Goal: Task Accomplishment & Management: Complete application form

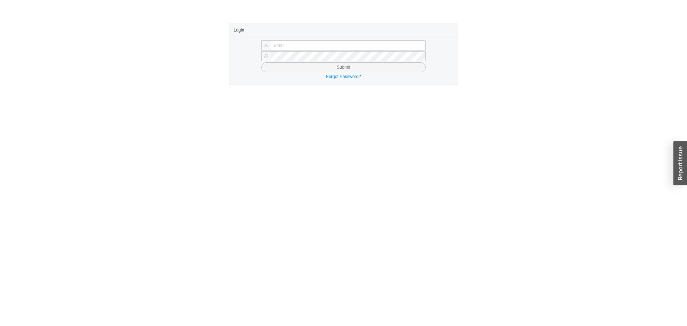
type input "yossi@asbathnj.com"
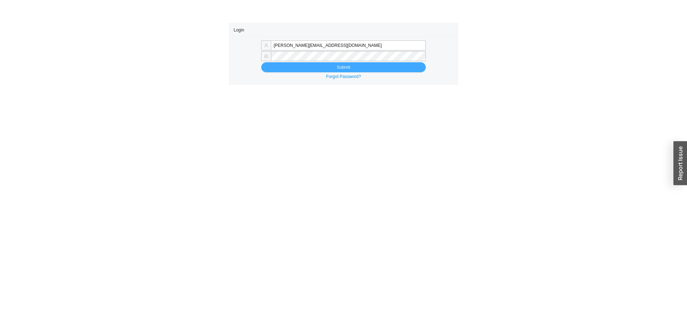
click at [364, 68] on button "Submit" at bounding box center [343, 67] width 165 height 10
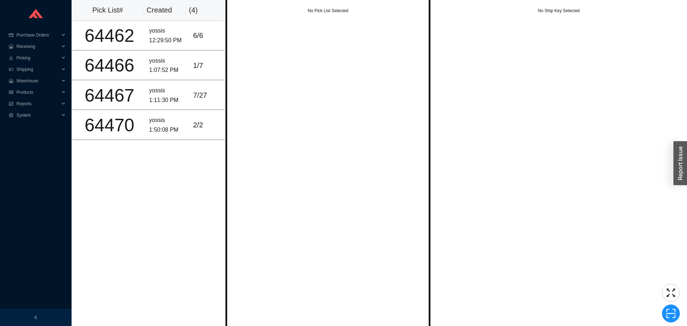
click at [369, 89] on div "No Pick List Selected" at bounding box center [328, 163] width 205 height 326
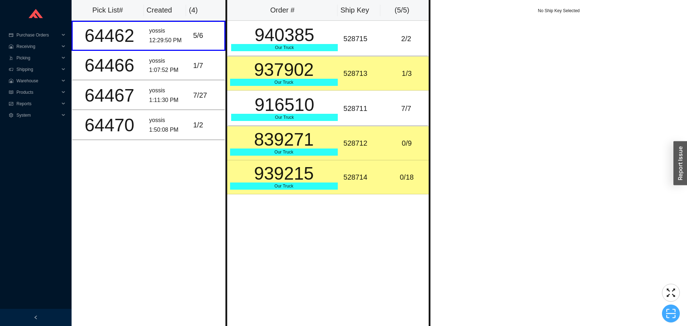
click at [672, 314] on icon "scan" at bounding box center [671, 313] width 11 height 11
type input "sk528714"
click button "Scan" at bounding box center [671, 314] width 18 height 10
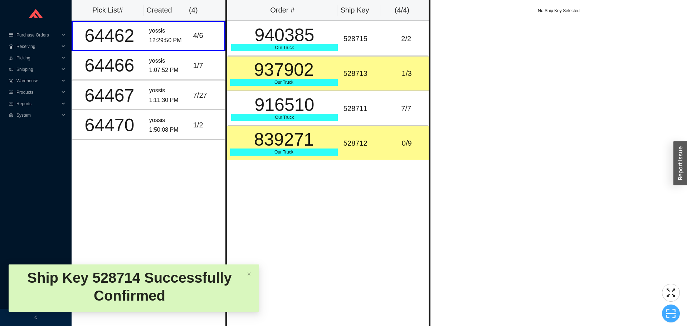
click at [672, 307] on button "button" at bounding box center [671, 314] width 18 height 18
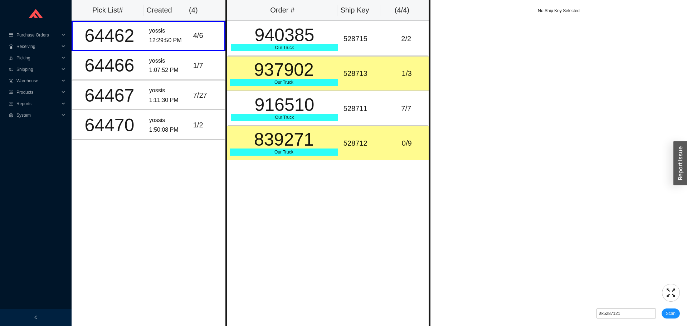
type input "sk528712"
click button "Scan" at bounding box center [671, 314] width 18 height 10
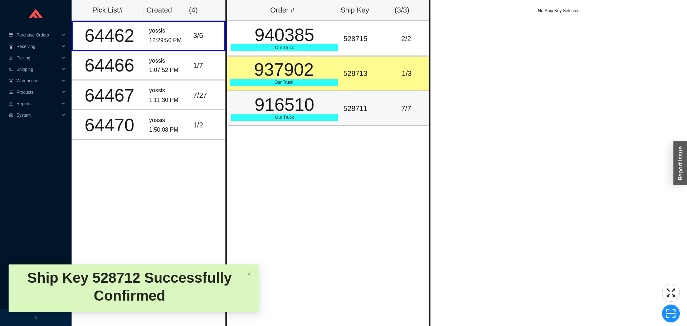
click at [328, 97] on div "916510" at bounding box center [284, 105] width 107 height 18
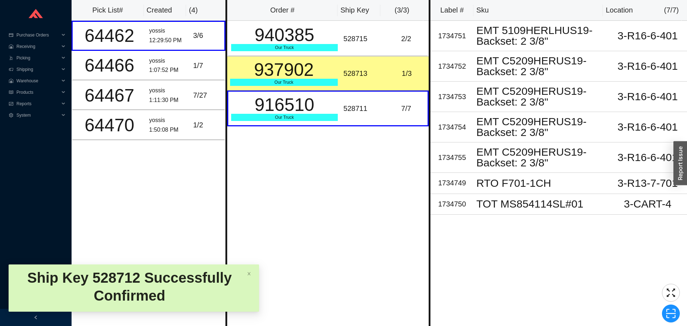
click at [350, 69] on div "528713" at bounding box center [363, 74] width 38 height 12
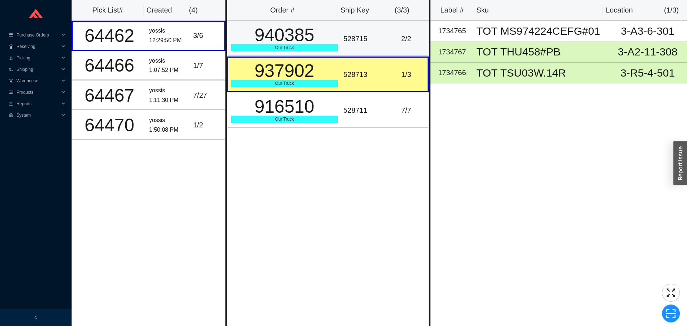
click at [371, 37] on div "528715" at bounding box center [363, 39] width 38 height 12
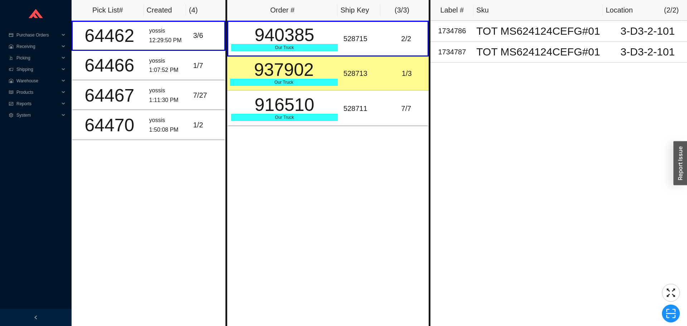
click at [380, 63] on td "528713" at bounding box center [363, 74] width 44 height 34
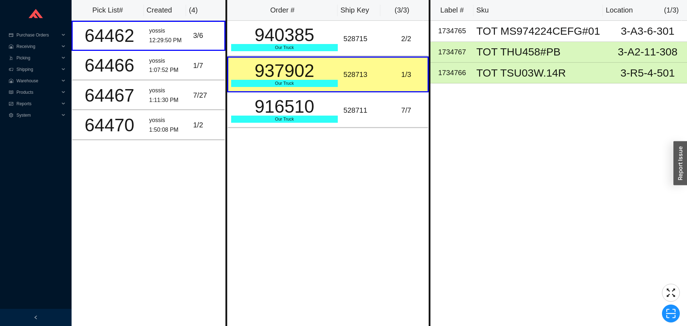
click at [463, 10] on th "Label #" at bounding box center [452, 10] width 43 height 21
click at [470, 26] on div "1734765" at bounding box center [452, 31] width 37 height 12
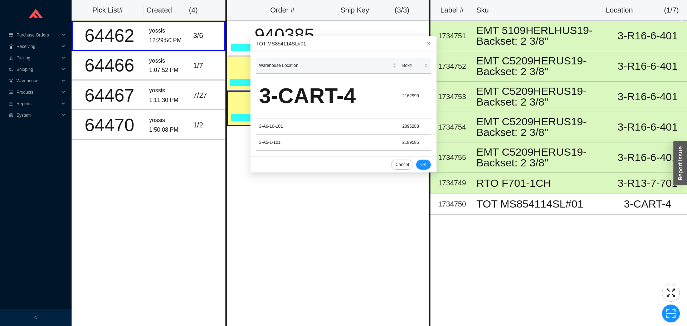
click at [466, 277] on div "Label # Sku Location ( 1 / 7 ) 1734751 EMT 5109HERLHUS19-Backset: 2 3/8" 3-R16-…" at bounding box center [559, 163] width 257 height 326
click at [422, 48] on div "Click to sort ascending" at bounding box center [408, 49] width 49 height 11
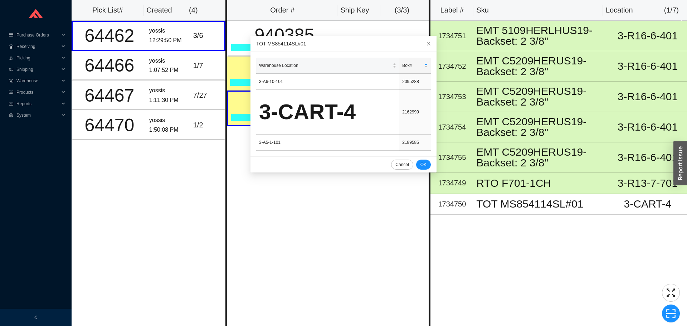
click at [246, 204] on div "Order # Ship Key ( 3 / 3 ) 940385 Our Truck 528715 2 / 2 937902 Our Truck 52871…" at bounding box center [328, 163] width 205 height 326
click at [391, 166] on button "Cancel" at bounding box center [402, 165] width 22 height 10
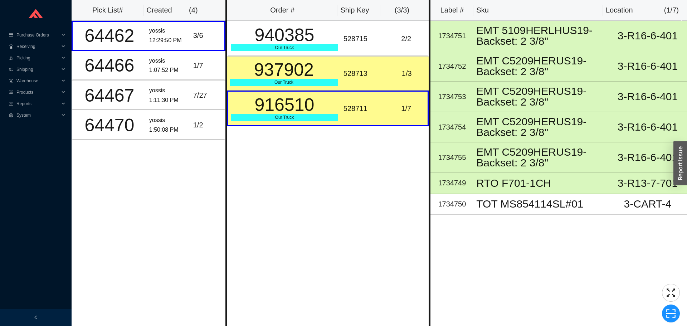
click at [344, 122] on td "528711" at bounding box center [363, 109] width 44 height 36
click at [345, 82] on td "528713" at bounding box center [363, 74] width 44 height 34
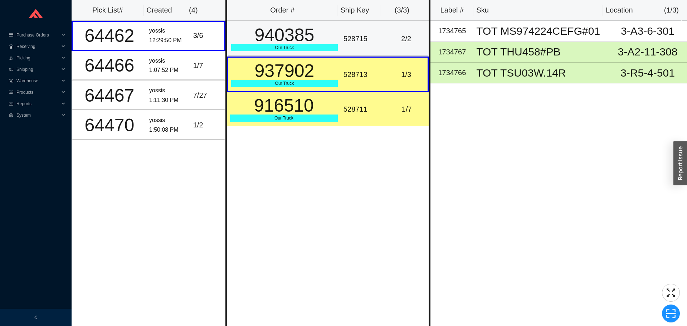
click at [354, 51] on td "528715" at bounding box center [363, 39] width 44 height 36
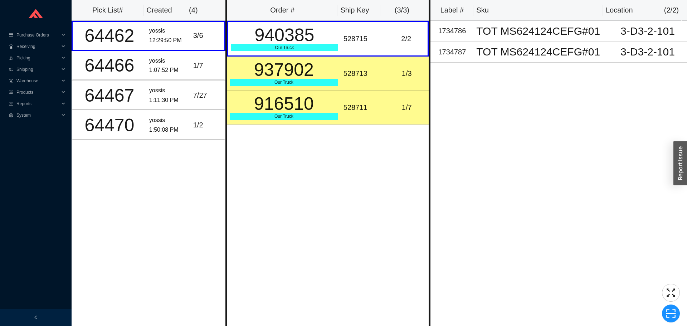
click at [347, 114] on td "528711" at bounding box center [363, 108] width 44 height 34
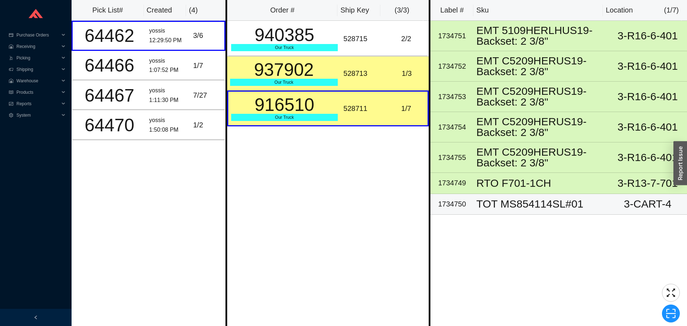
click at [507, 213] on td "TOT MS854114SL#01" at bounding box center [541, 204] width 135 height 21
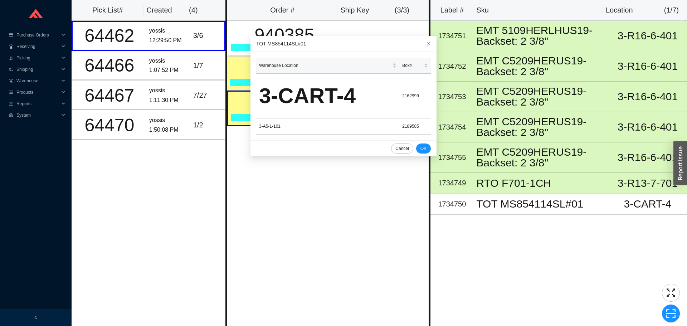
click at [363, 243] on div "Order # Ship Key ( 3 / 3 ) 940385 Our Truck 528715 2 / 2 937902 Our Truck 52871…" at bounding box center [328, 163] width 205 height 326
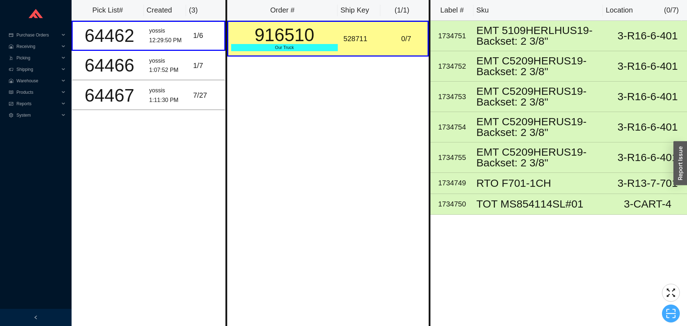
click at [667, 316] on icon "scan" at bounding box center [672, 313] width 10 height 9
type input "sk528711"
click button "Scan" at bounding box center [671, 314] width 18 height 10
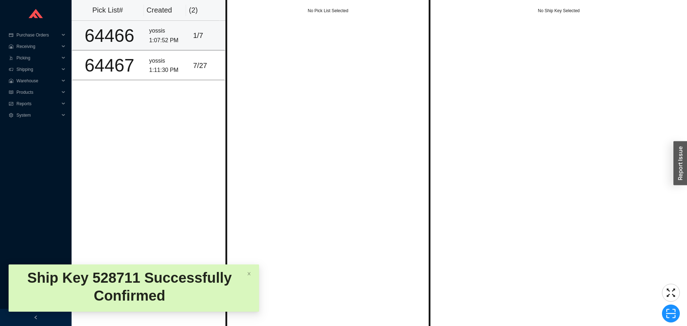
click at [199, 37] on div "1 / 7" at bounding box center [207, 36] width 28 height 12
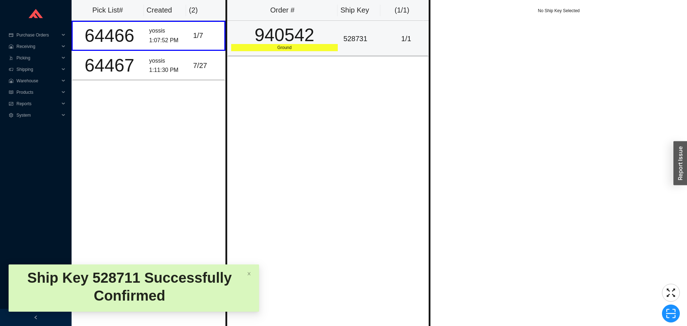
click at [257, 36] on div "940542" at bounding box center [284, 35] width 107 height 18
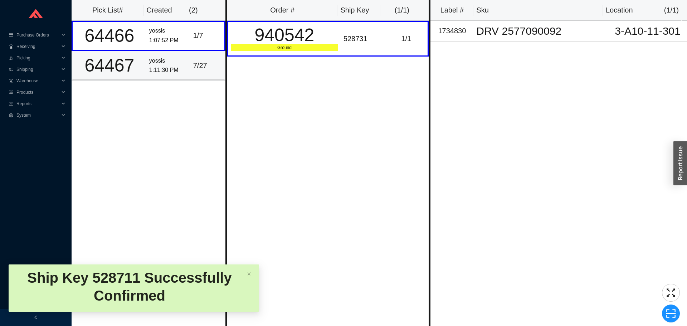
click at [176, 72] on div "1:11:30 PM" at bounding box center [168, 71] width 38 height 10
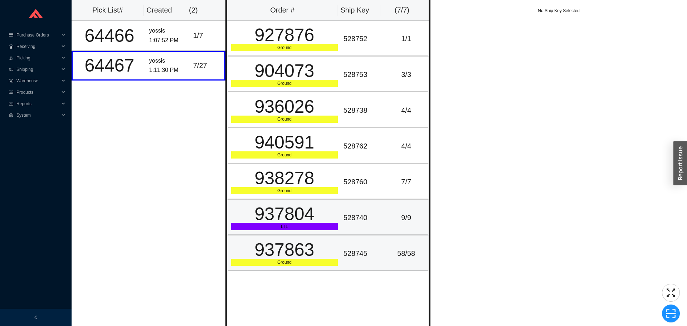
click at [355, 224] on td "528740" at bounding box center [363, 218] width 44 height 36
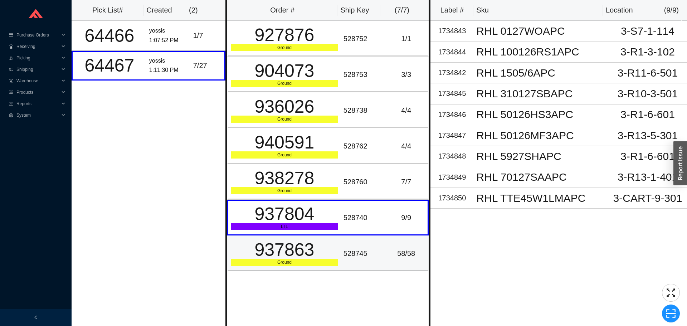
click at [352, 255] on div "528745" at bounding box center [363, 254] width 38 height 12
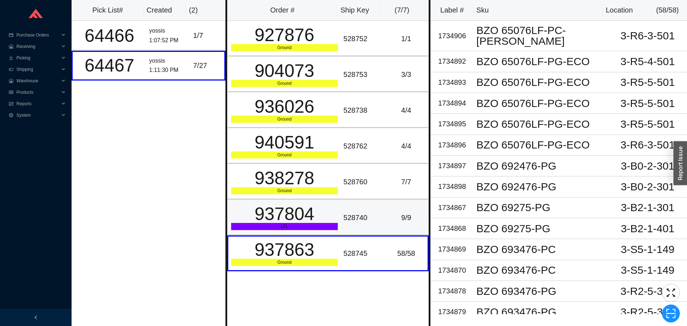
click at [356, 229] on td "528740" at bounding box center [363, 218] width 44 height 36
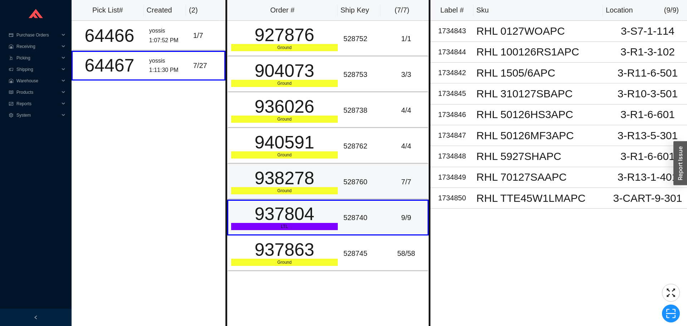
click at [356, 194] on td "528760" at bounding box center [363, 182] width 44 height 36
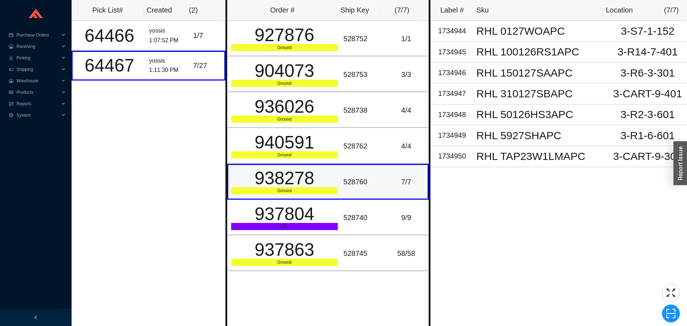
click at [353, 169] on td "528760" at bounding box center [363, 182] width 44 height 36
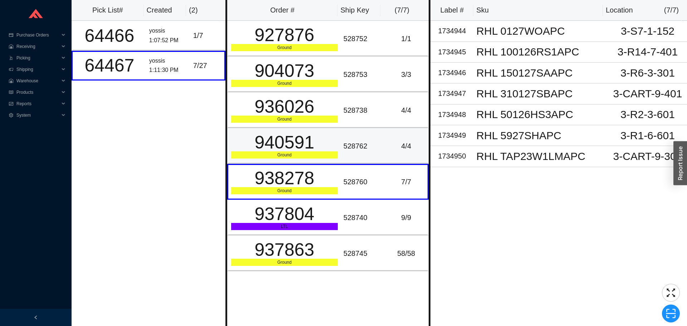
click at [354, 142] on div "528762" at bounding box center [363, 146] width 38 height 12
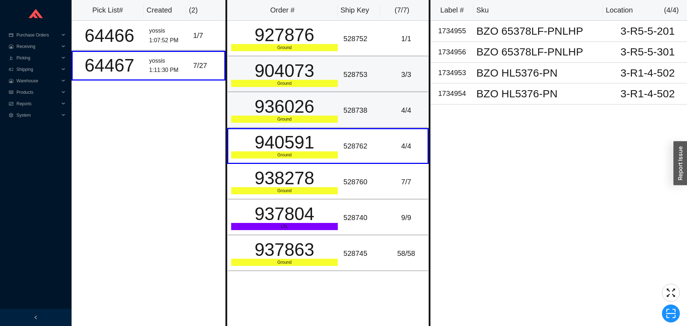
click at [354, 91] on td "528753" at bounding box center [363, 75] width 44 height 36
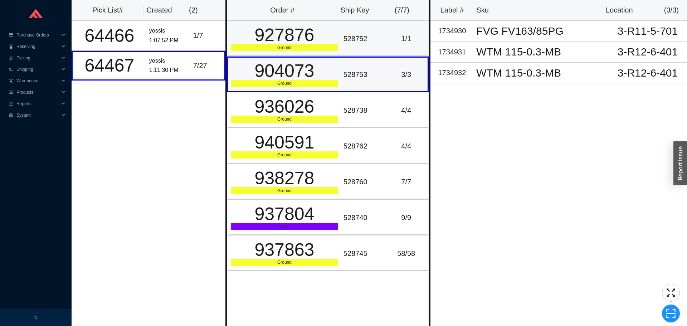
click at [355, 53] on td "528752" at bounding box center [363, 39] width 44 height 36
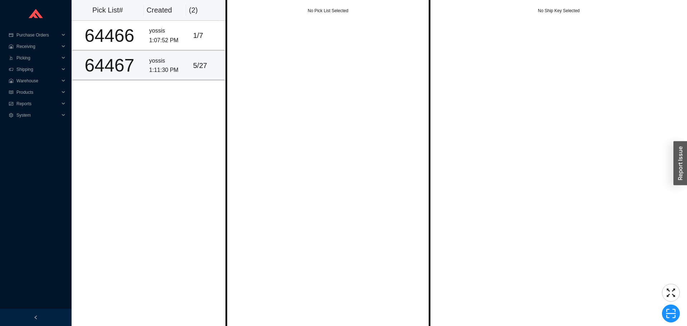
click at [163, 55] on td "yossis 1:11:30 PM" at bounding box center [168, 66] width 44 height 30
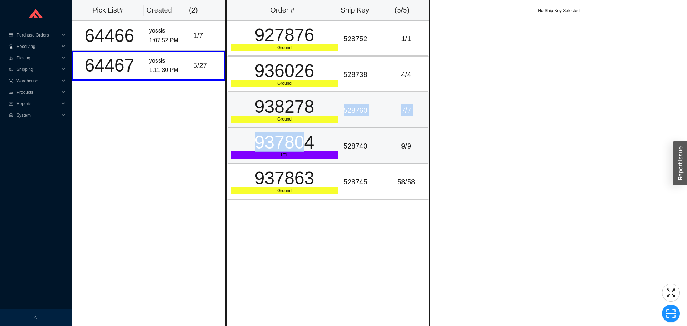
drag, startPoint x: 301, startPoint y: 133, endPoint x: 314, endPoint y: 153, distance: 24.2
click at [305, 139] on tbody "927876 Ground 528752 1 / 1 936026 Ground 528738 4 / 4 938278 Ground 528760 7 / …" at bounding box center [328, 110] width 202 height 179
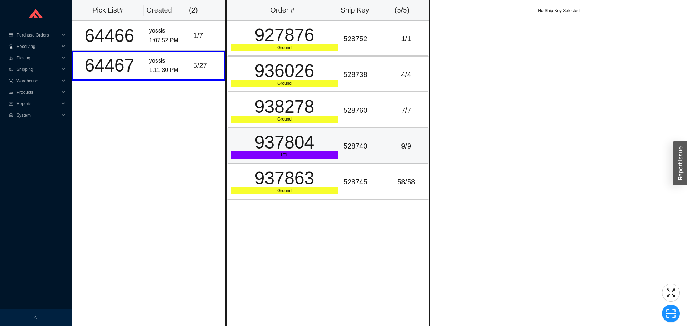
click at [314, 153] on div "LTL" at bounding box center [284, 154] width 107 height 7
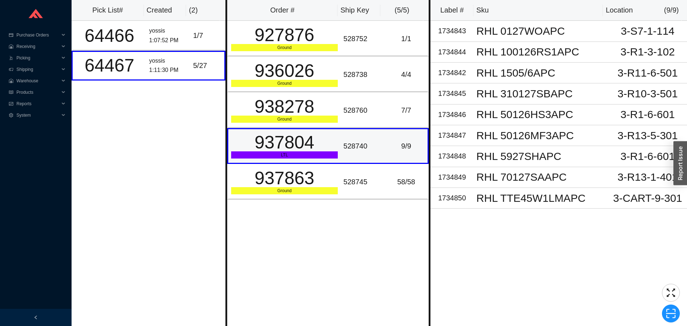
click at [314, 153] on div "LTL" at bounding box center [284, 154] width 107 height 7
click at [314, 159] on td "937804 LTL" at bounding box center [283, 146] width 113 height 36
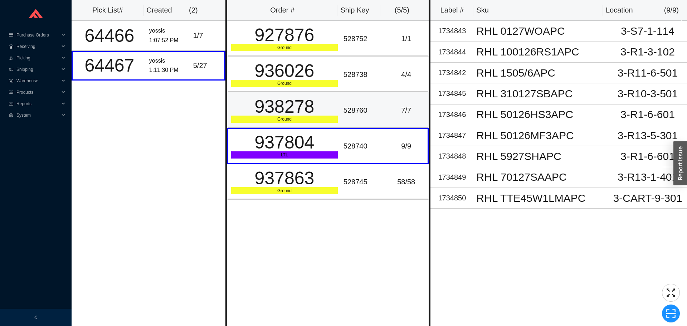
click at [317, 115] on div "938278" at bounding box center [284, 107] width 107 height 18
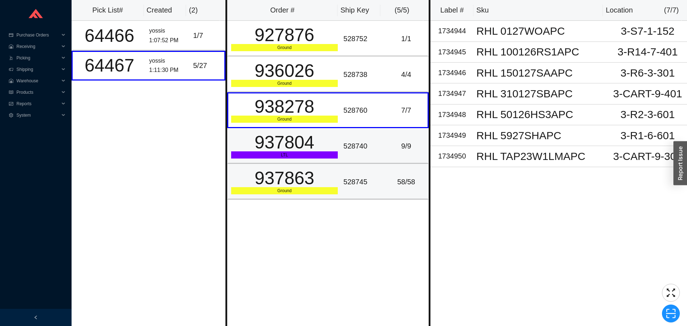
click at [314, 167] on td "937863 Ground" at bounding box center [283, 182] width 113 height 36
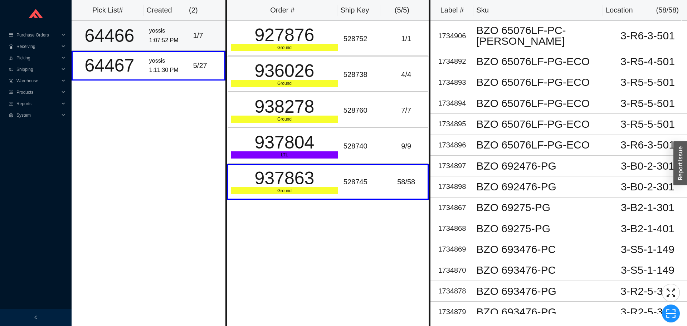
click at [160, 43] on div "1:07:52 PM" at bounding box center [168, 41] width 38 height 10
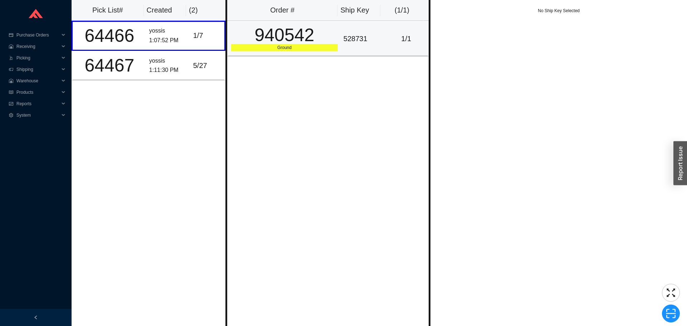
click at [273, 32] on div "940542" at bounding box center [284, 35] width 107 height 18
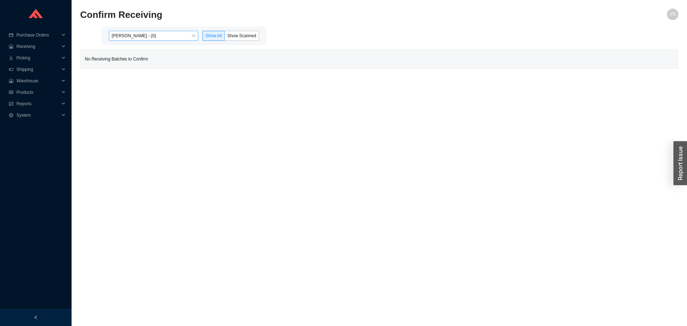
click at [134, 41] on div "[PERSON_NAME] - (0)" at bounding box center [153, 36] width 89 height 10
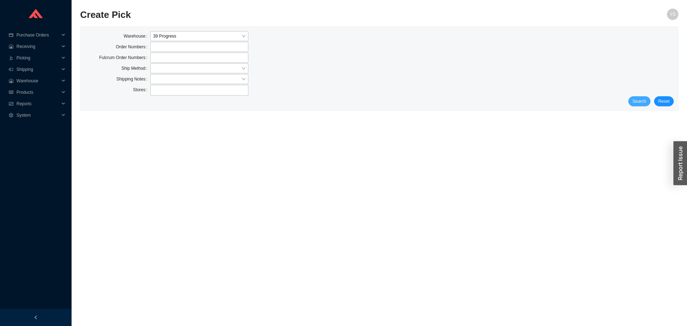
click at [636, 99] on span "Search" at bounding box center [640, 101] width 14 height 7
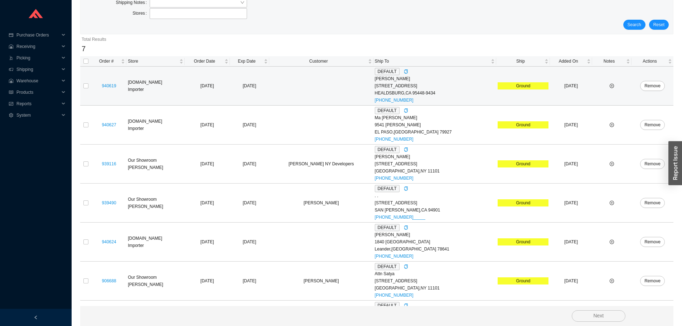
scroll to position [39, 0]
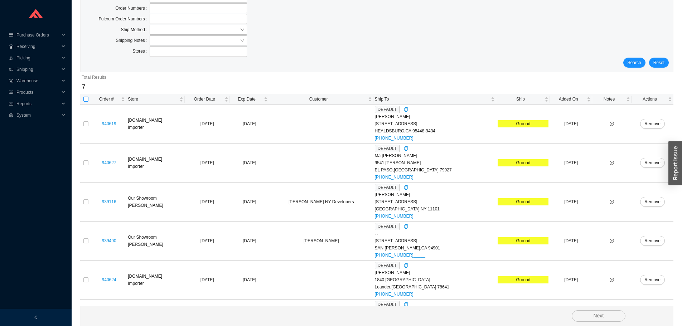
click at [87, 98] on input "checkbox" at bounding box center [85, 99] width 5 height 5
checkbox input "true"
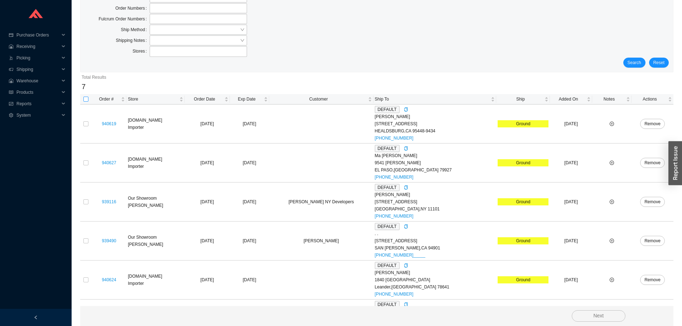
checkbox input "true"
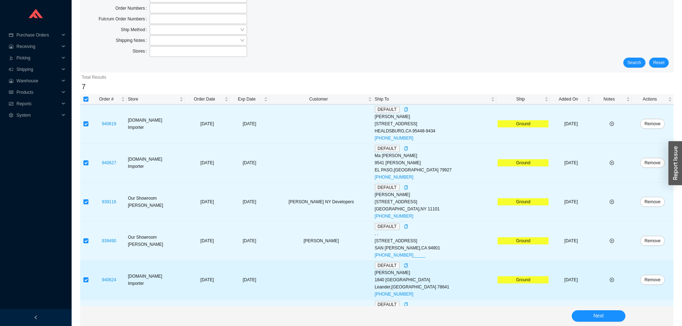
scroll to position [110, 0]
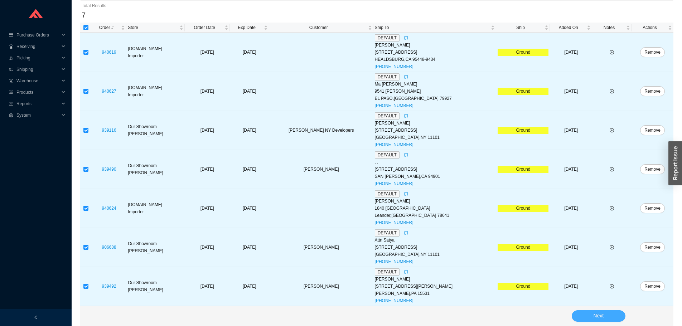
click at [584, 315] on button "Next" at bounding box center [599, 315] width 54 height 11
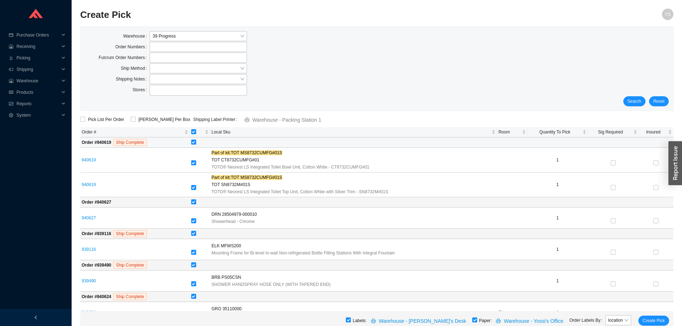
click at [191, 142] on input "checkbox" at bounding box center [193, 142] width 5 height 5
checkbox input "false"
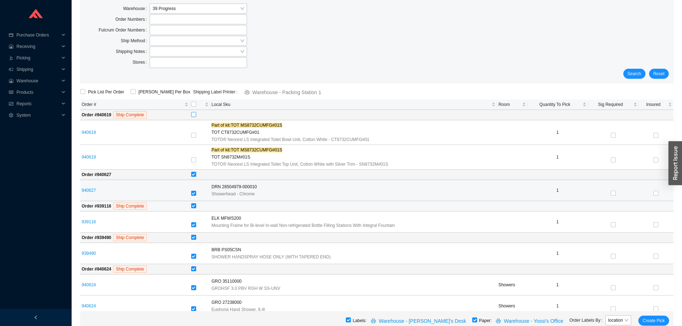
scroll to position [36, 0]
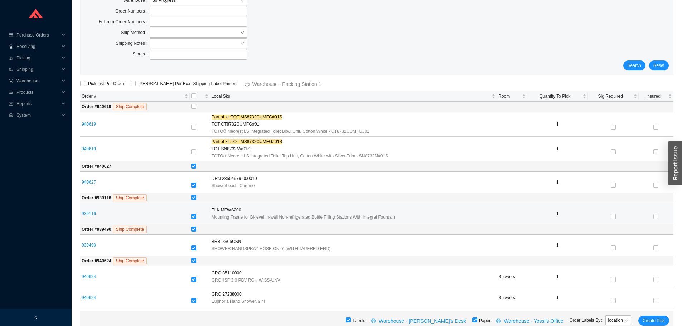
click at [191, 217] on input "checkbox" at bounding box center [193, 216] width 5 height 5
checkbox input "false"
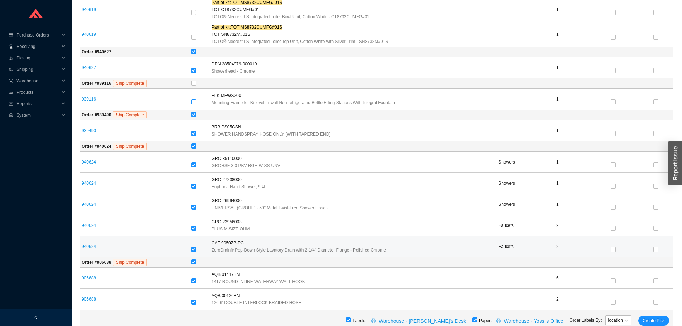
scroll to position [185, 0]
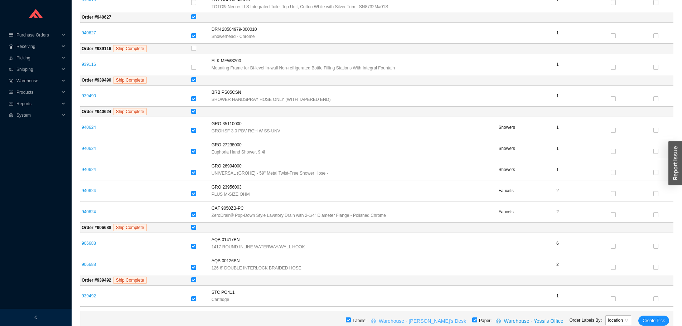
click at [436, 320] on span "Warehouse - [PERSON_NAME]'s Desk" at bounding box center [422, 321] width 87 height 8
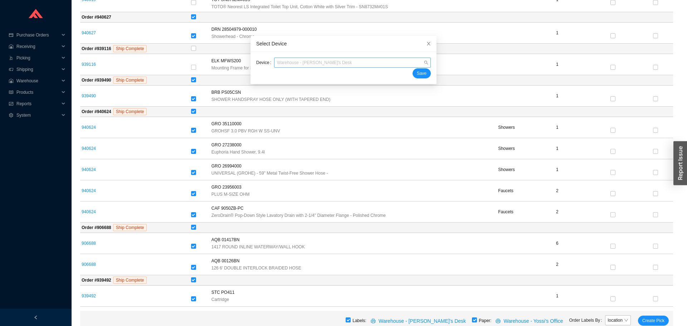
click at [325, 62] on span "Warehouse - [PERSON_NAME]'s Desk" at bounding box center [352, 62] width 151 height 9
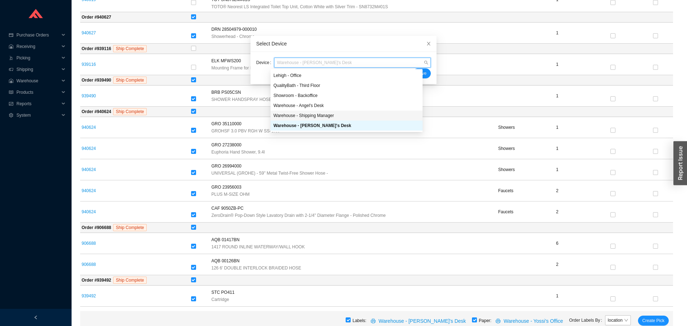
click at [323, 112] on div "Warehouse - Shipping Manager" at bounding box center [347, 116] width 152 height 10
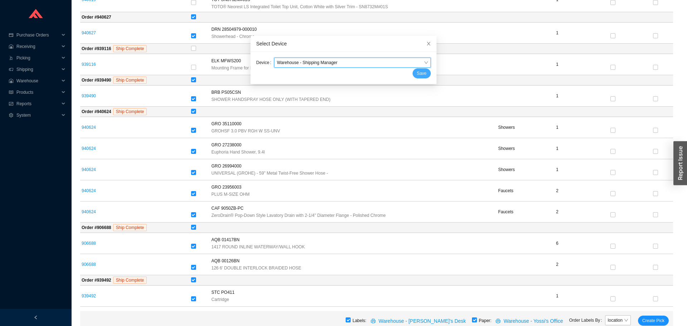
click at [417, 72] on span "Save" at bounding box center [422, 73] width 10 height 7
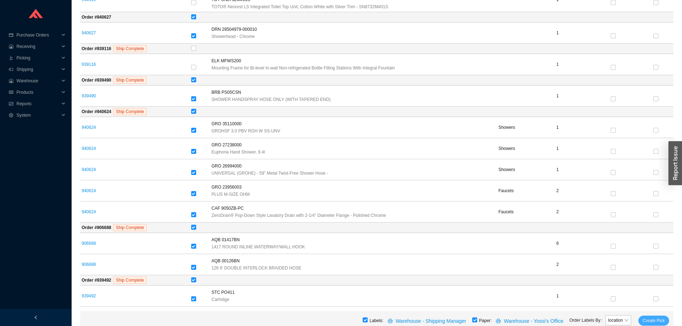
click at [656, 317] on span "Create Pick" at bounding box center [654, 320] width 22 height 7
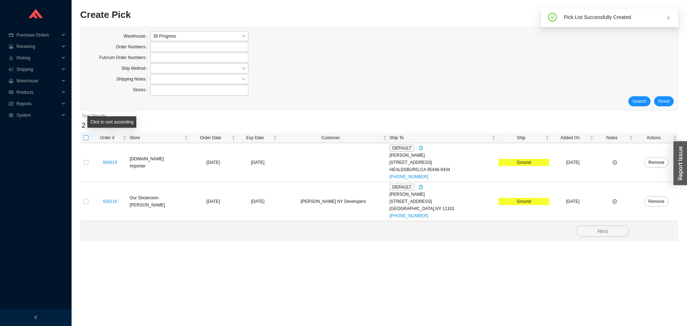
click at [86, 136] on input "checkbox" at bounding box center [85, 137] width 5 height 5
checkbox input "true"
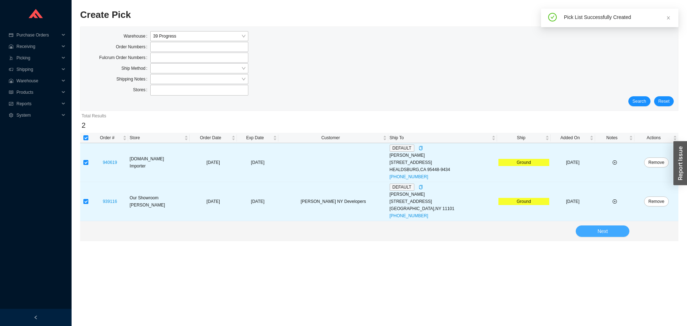
click at [607, 232] on span "Next" at bounding box center [603, 231] width 10 height 8
